Goal: Check status

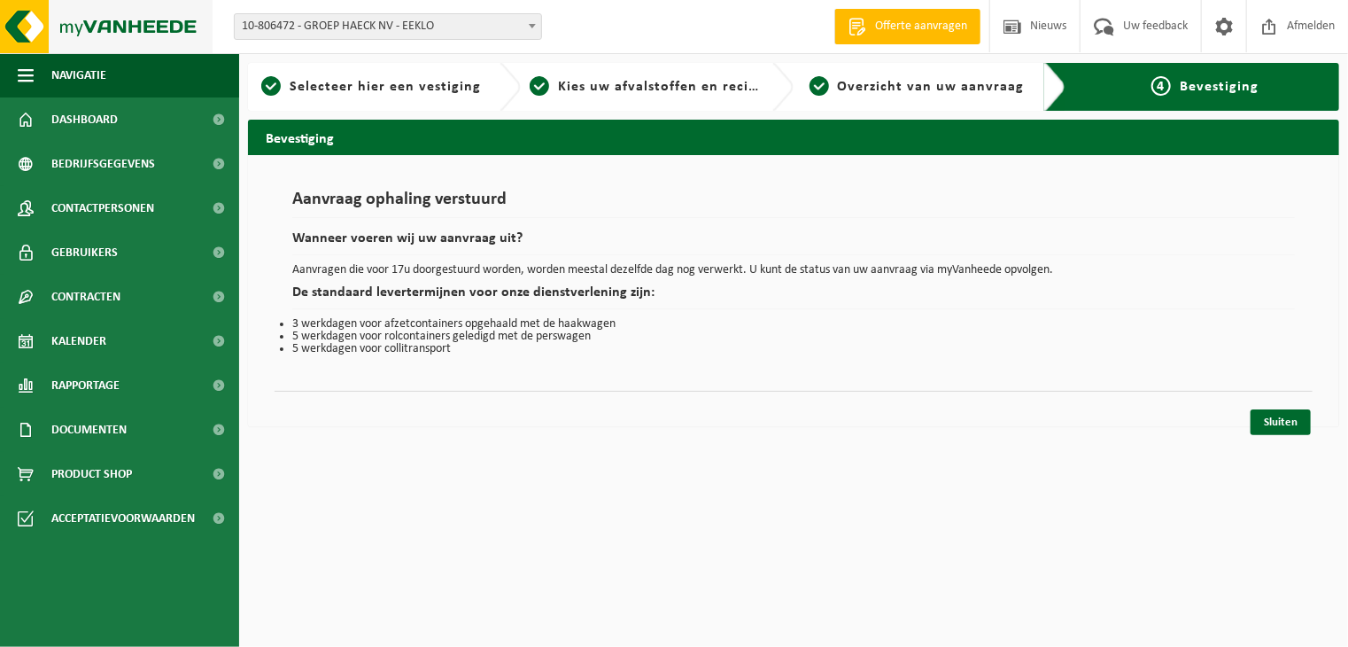
click at [98, 26] on img at bounding box center [106, 26] width 213 height 53
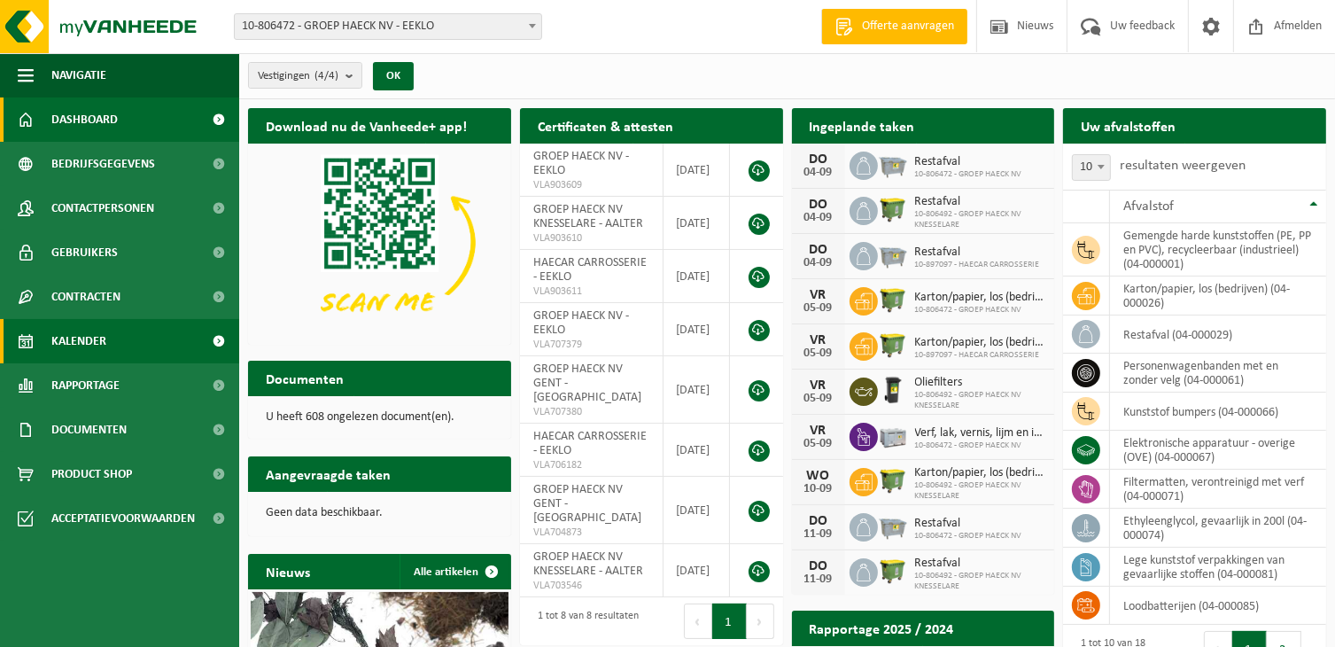
click at [107, 348] on link "Kalender" at bounding box center [119, 341] width 239 height 44
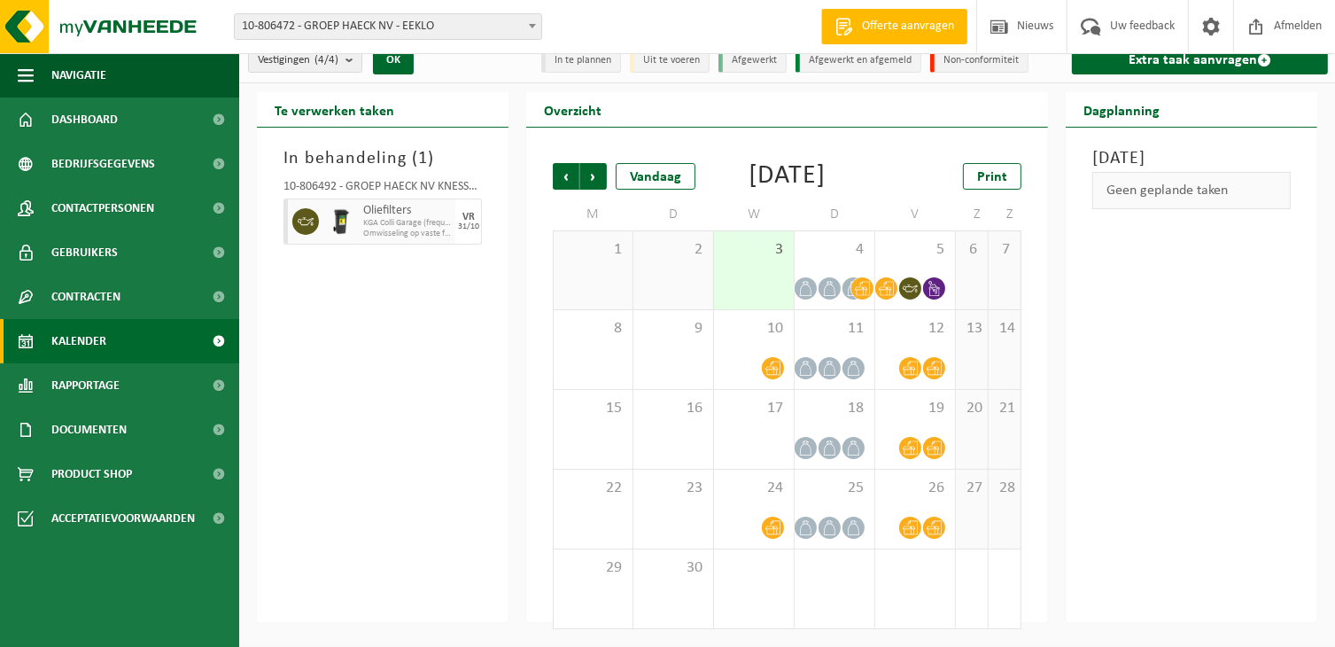
scroll to position [41, 0]
click at [925, 252] on span "5" at bounding box center [915, 249] width 62 height 19
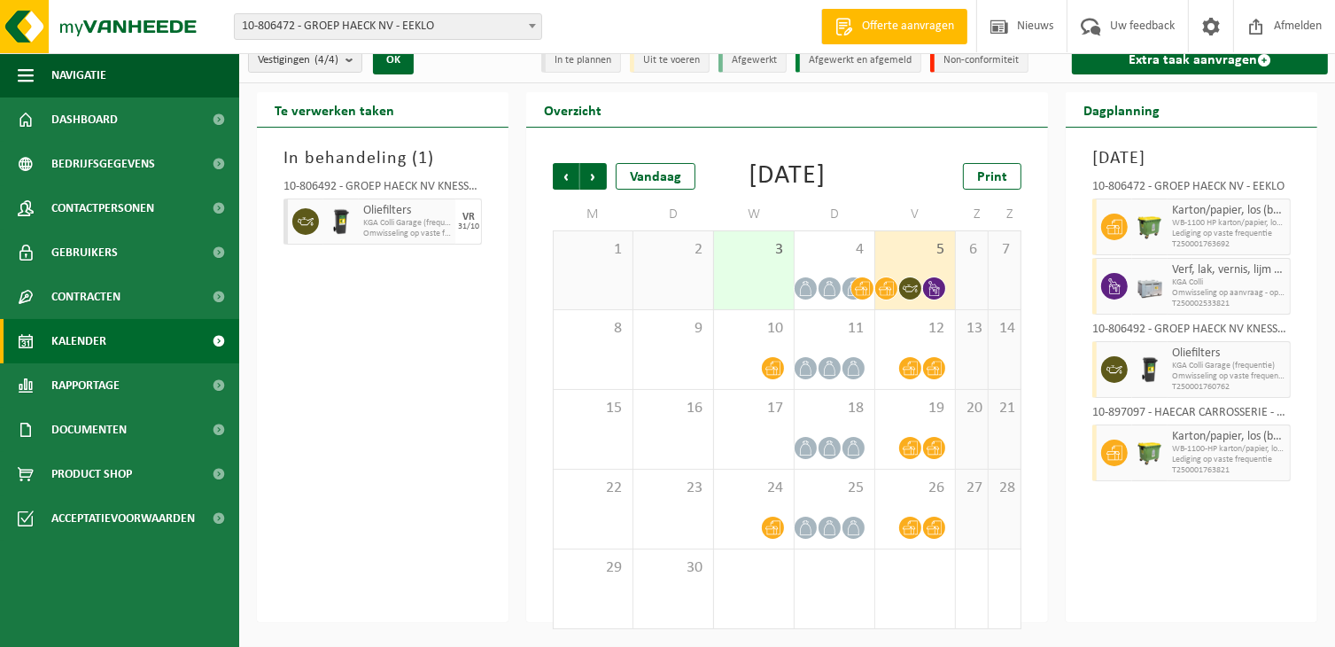
click at [415, 323] on div "In behandeling ( 1 ) 10-806492 - GROEP HAECK NV KNESSELARE - AALTER Oliefilters…" at bounding box center [383, 375] width 252 height 494
click at [409, 335] on div "In behandeling ( 1 ) 10-806492 - GROEP HAECK NV KNESSELARE - AALTER Oliefilters…" at bounding box center [383, 375] width 252 height 494
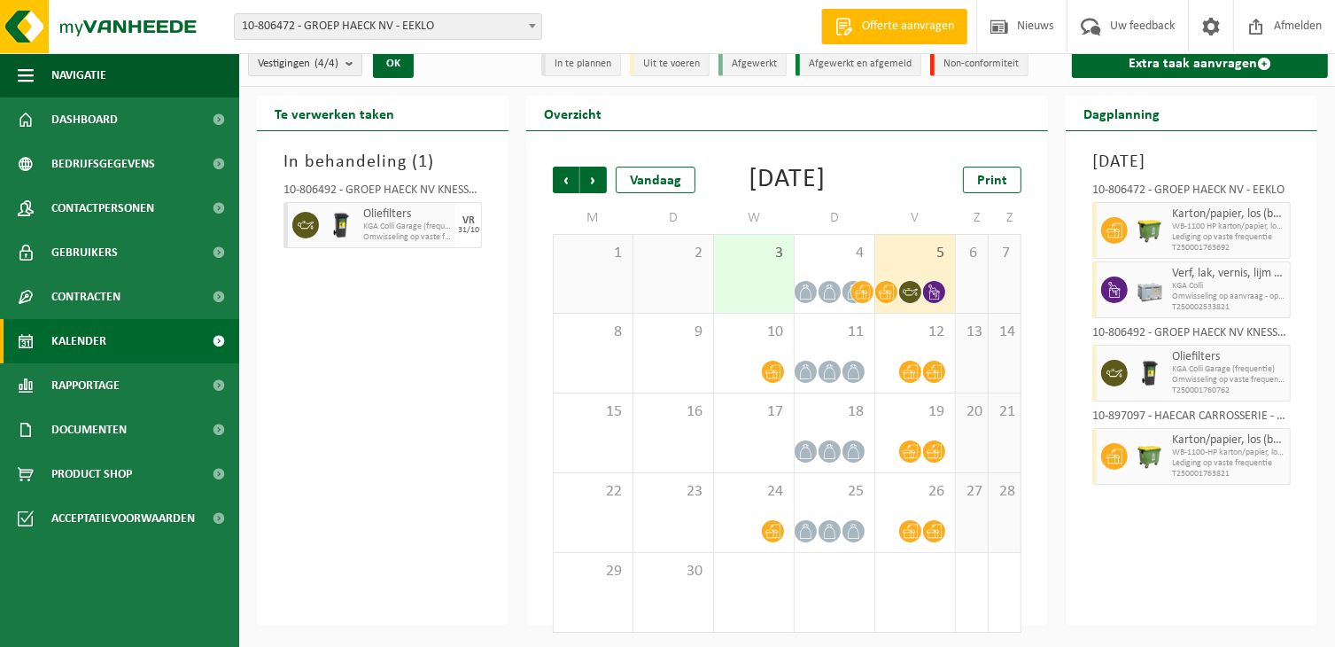
scroll to position [0, 0]
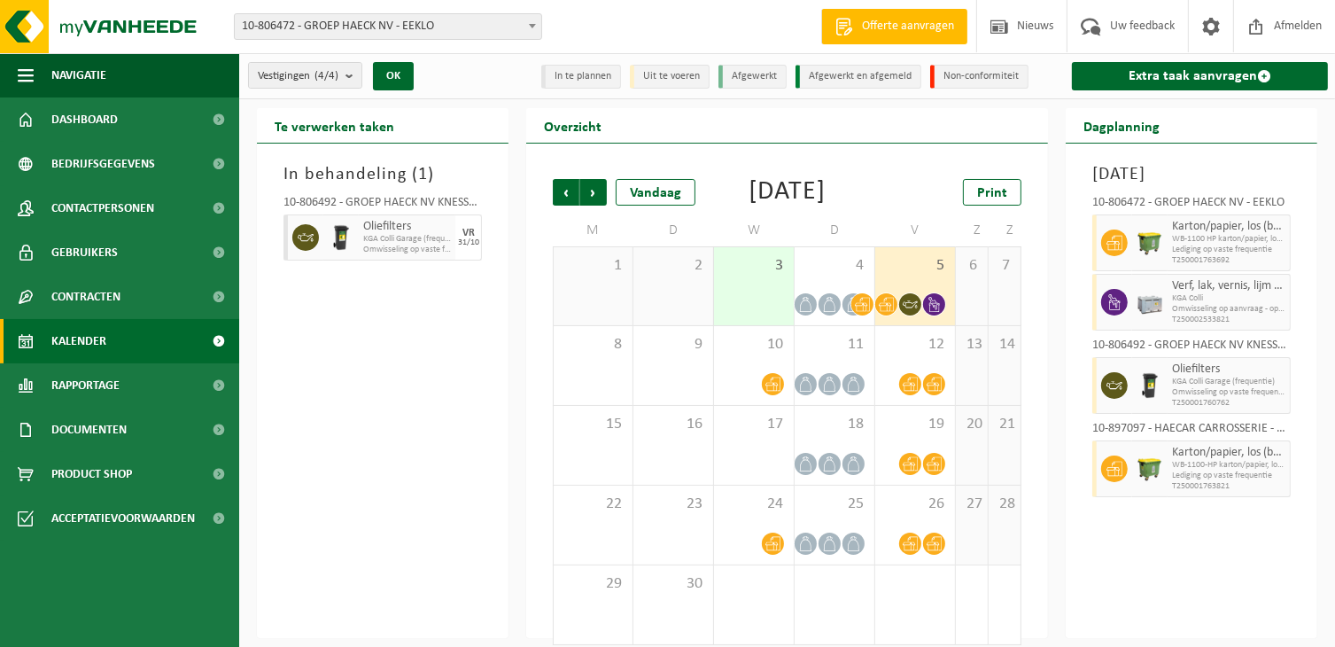
click at [446, 399] on div "In behandeling ( 1 ) 10-806492 - GROEP HAECK NV KNESSELARE - AALTER Oliefilters…" at bounding box center [383, 390] width 252 height 494
